Goal: Task Accomplishment & Management: Complete application form

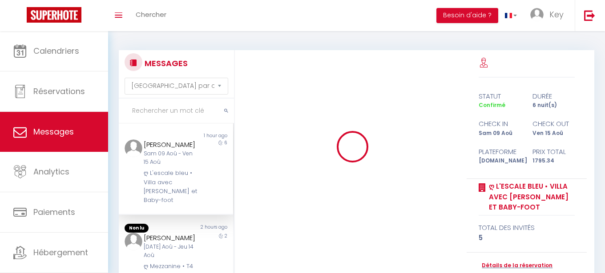
select select "message"
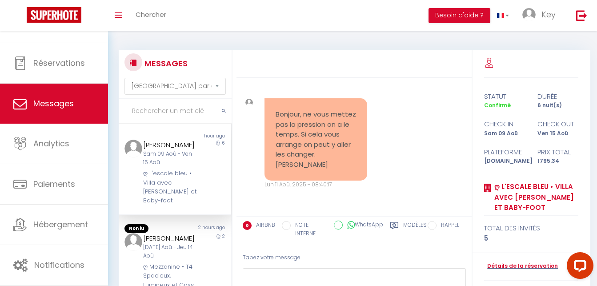
click at [412, 164] on div "Bonjour, ne vous mettez pas la pression on a le temps. Si cela vous arrange on …" at bounding box center [354, 143] width 229 height 126
click at [396, 154] on div "Bonjour, ne vous mettez pas la pression on a le temps. Si cela vous arrange on …" at bounding box center [354, 143] width 229 height 126
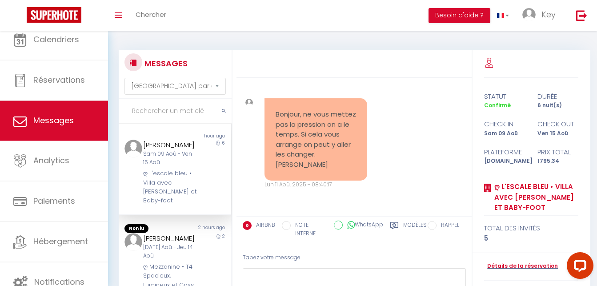
click at [168, 115] on input "text" at bounding box center [175, 111] width 113 height 25
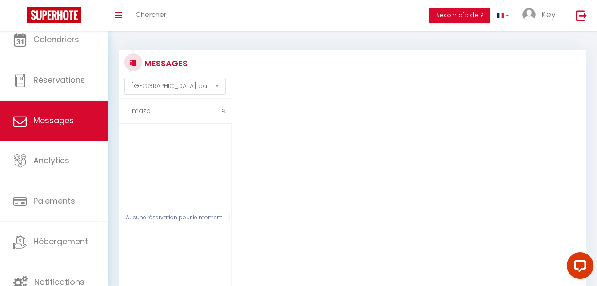
scroll to position [593, 0]
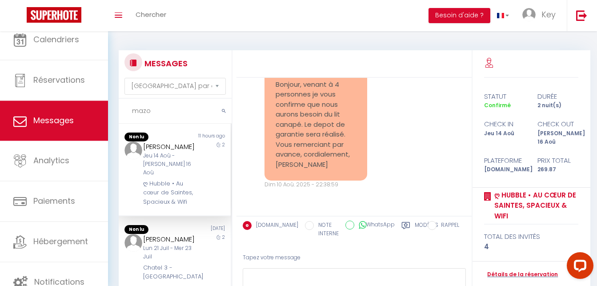
type input "mazo"
click at [169, 164] on div "Jeu 14 Aoû - [PERSON_NAME] 16 Aoû" at bounding box center [170, 164] width 54 height 25
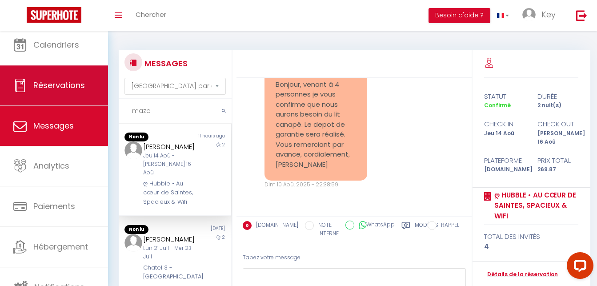
click at [71, 68] on link "Réservations" at bounding box center [54, 85] width 108 height 40
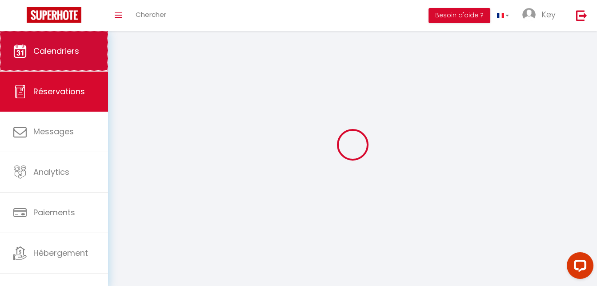
click at [68, 53] on span "Calendriers" at bounding box center [56, 50] width 46 height 11
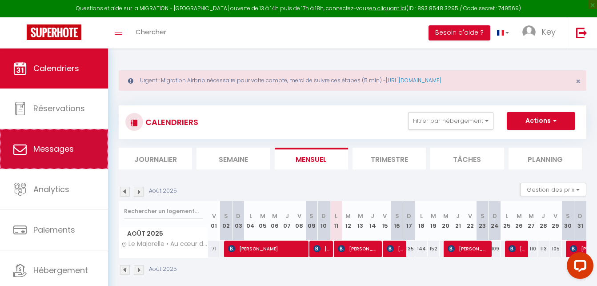
click at [64, 165] on link "Messages" at bounding box center [54, 149] width 108 height 40
select select "message"
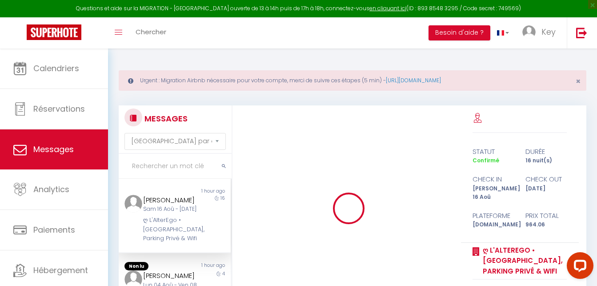
click at [157, 168] on input "text" at bounding box center [175, 166] width 113 height 25
paste input "[PERSON_NAME]"
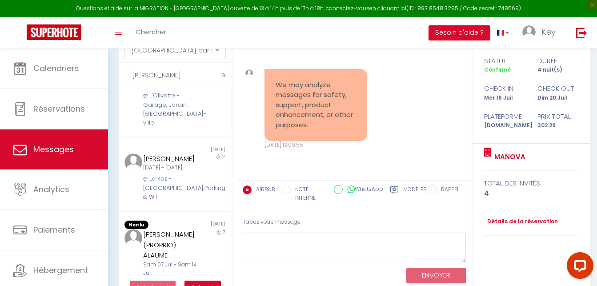
scroll to position [6410, 0]
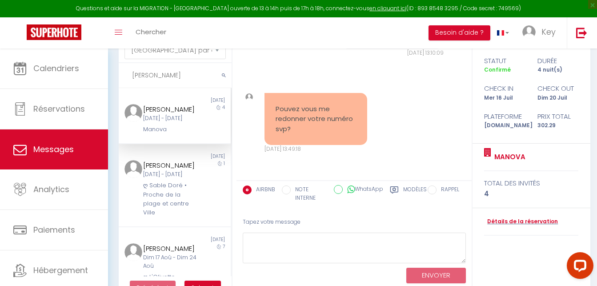
type input "[PERSON_NAME]"
click at [148, 217] on div "ღ Sable Doré • Proche de la plage et centre Ville" at bounding box center [170, 199] width 54 height 36
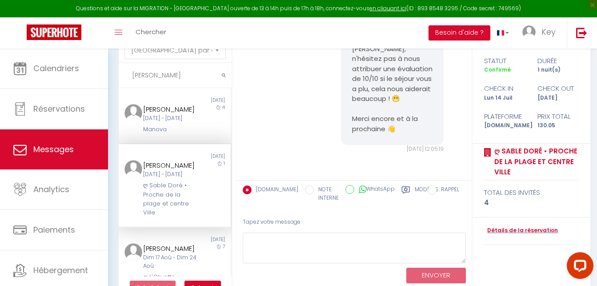
click at [182, 217] on div "ღ Sable Doré • Proche de la plage et centre Ville" at bounding box center [170, 199] width 54 height 36
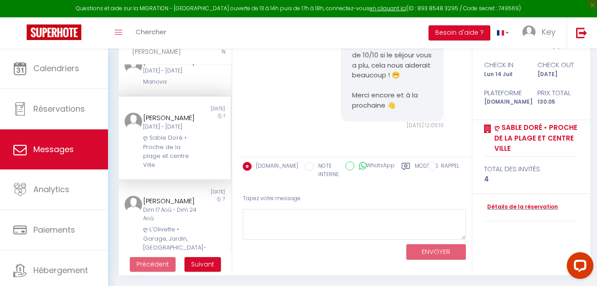
scroll to position [0, 0]
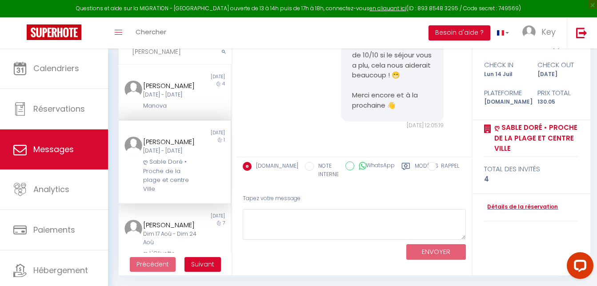
click at [174, 194] on div "ღ Sable Doré • Proche de la plage et centre Ville" at bounding box center [170, 175] width 54 height 36
click at [528, 202] on div "Détails de la réservation" at bounding box center [531, 208] width 94 height 28
click at [528, 207] on link "Détails de la réservation" at bounding box center [521, 207] width 74 height 8
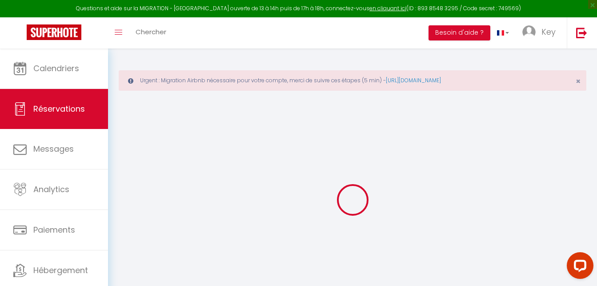
type input "[PERSON_NAME]"
type input "Theillomas"
type input "[EMAIL_ADDRESS][DOMAIN_NAME]"
type input "[PHONE_NUMBER]"
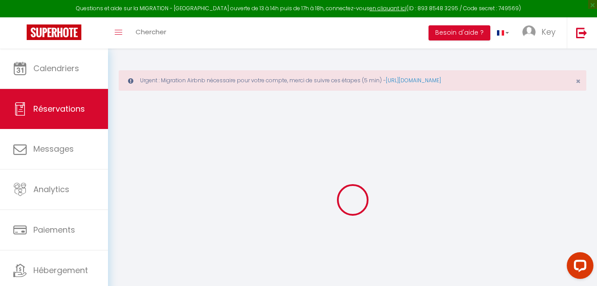
type input "[PHONE_NUMBER]"
select select "FR"
type input "18.9"
type input "1.8199999999999998"
select select "71068"
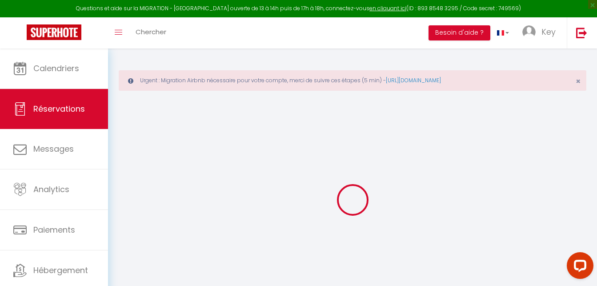
select select "1"
select select
type input "2"
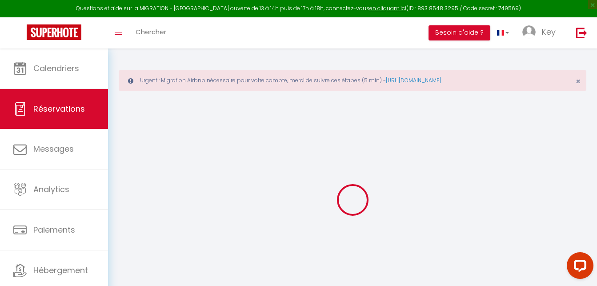
select select "12"
select select "15"
type input "81"
checkbox input "false"
type input "0"
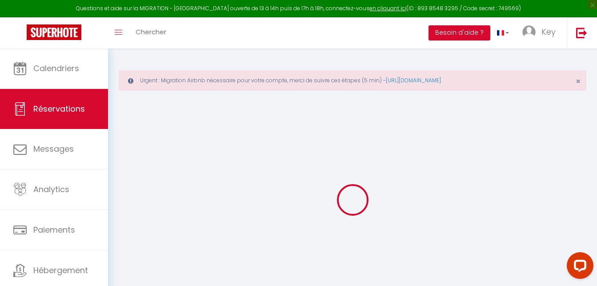
select select "2"
type input "0"
select select
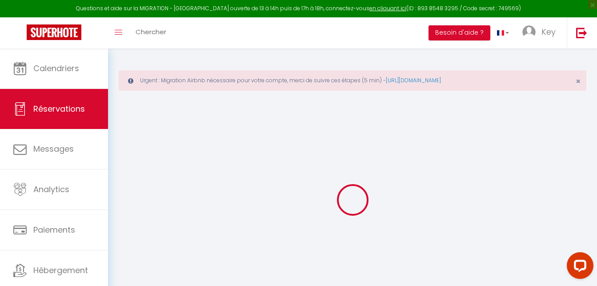
select select
checkbox input "false"
select select
checkbox input "false"
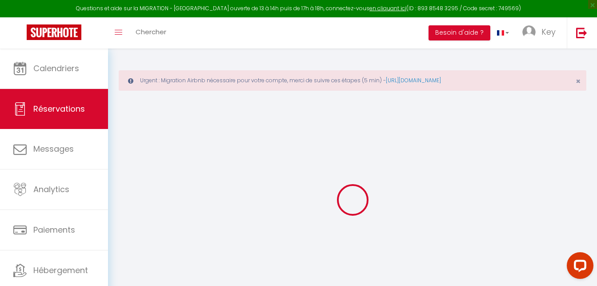
select select
checkbox input "false"
select select
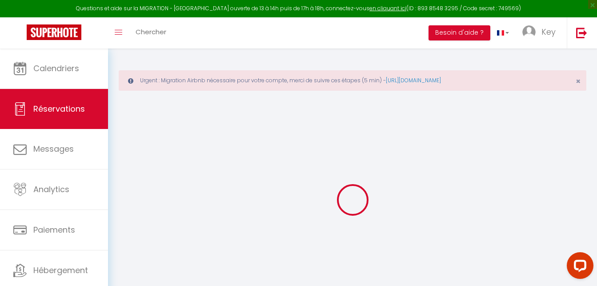
checkbox input "false"
type textarea "** THIS RESERVATION HAS BEEN PRE-PAID ** Reservation has a cancellation grace p…"
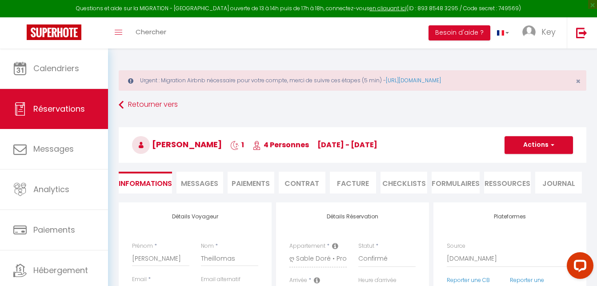
type input "45"
type input "4.05"
select select
checkbox input "false"
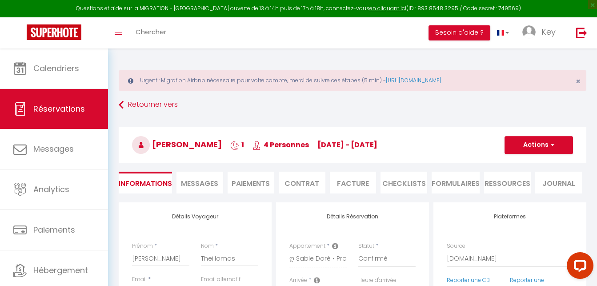
select select "16:00"
select select "10:00"
